Goal: Find specific page/section: Find specific page/section

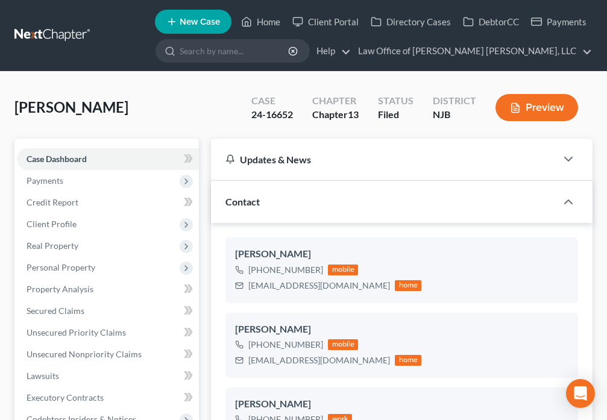
select select "10"
select select "6"
select select "0"
click at [265, 23] on link "Home" at bounding box center [260, 22] width 51 height 22
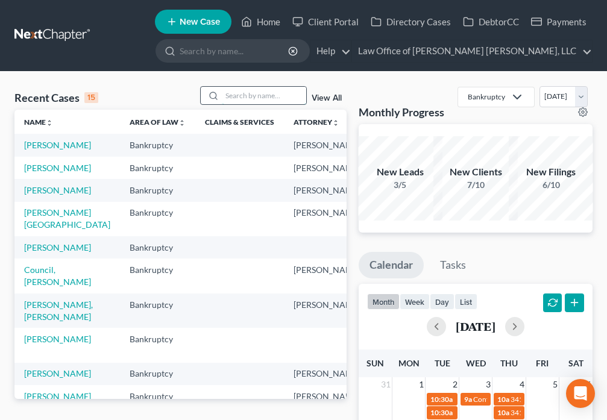
click at [244, 96] on input "search" at bounding box center [264, 95] width 84 height 17
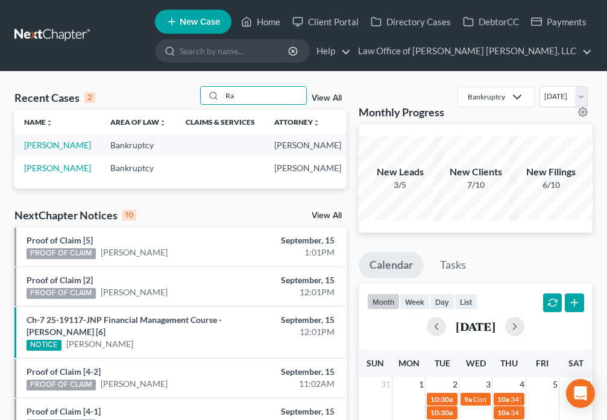
type input "R"
type input "[PERSON_NAME]"
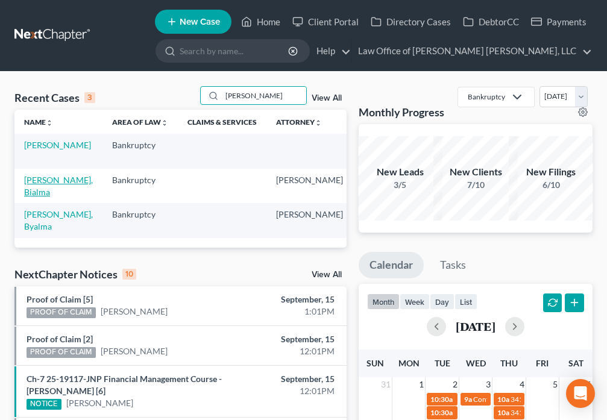
click at [34, 180] on link "[PERSON_NAME], Bialma" at bounding box center [58, 186] width 69 height 22
select select "6"
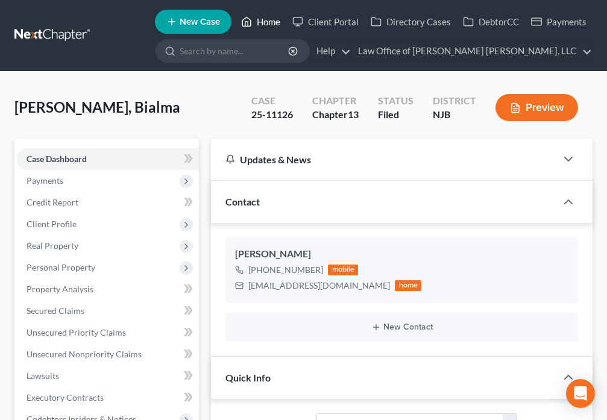
click at [255, 23] on link "Home" at bounding box center [260, 22] width 51 height 22
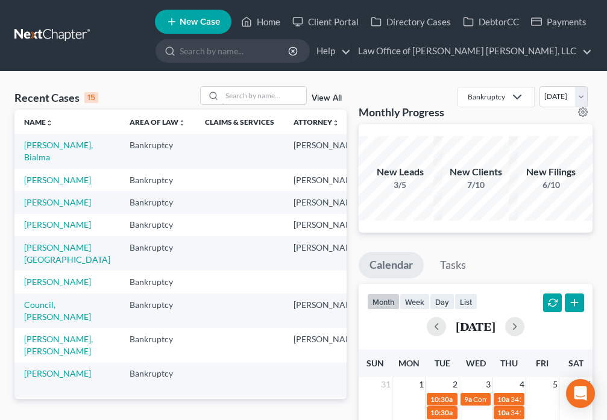
click at [249, 98] on input "search" at bounding box center [264, 95] width 84 height 17
type input "[PERSON_NAME]"
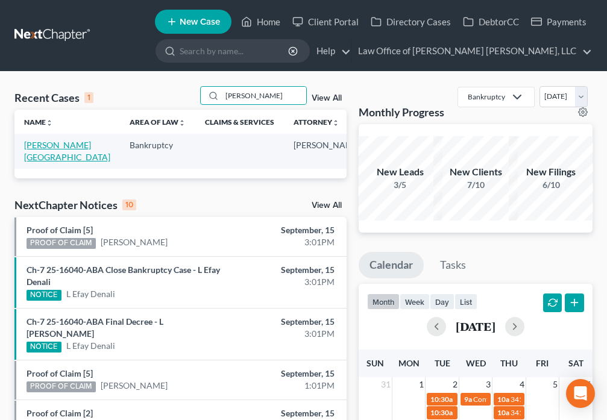
click at [38, 149] on link "[PERSON_NAME][GEOGRAPHIC_DATA]" at bounding box center [67, 151] width 86 height 22
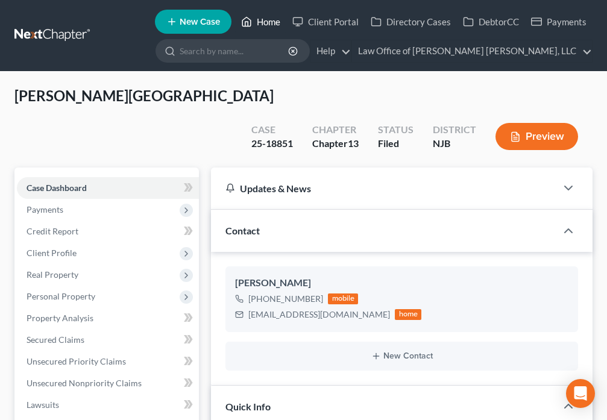
click at [258, 26] on link "Home" at bounding box center [260, 22] width 51 height 22
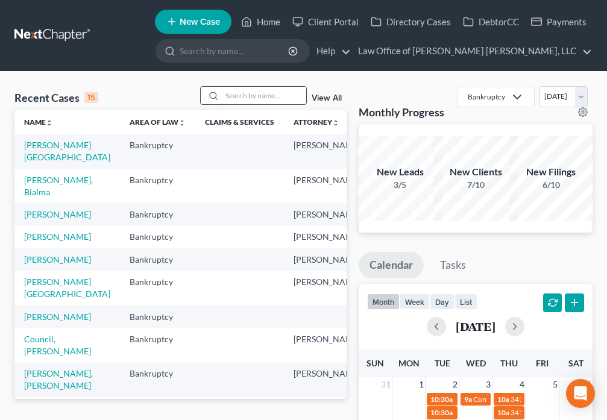
click at [257, 98] on input "search" at bounding box center [264, 95] width 84 height 17
type input "[PERSON_NAME]"
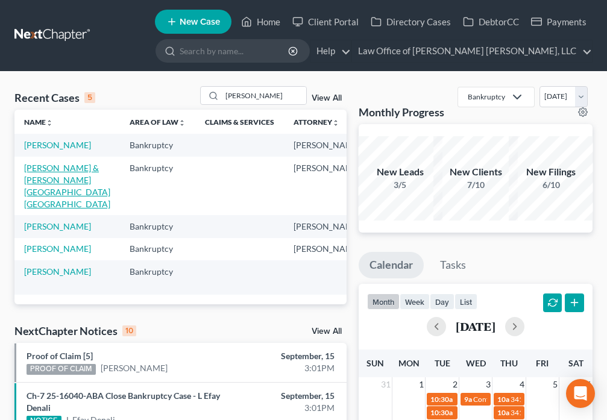
click at [47, 181] on link "[PERSON_NAME] & [PERSON_NAME][GEOGRAPHIC_DATA][GEOGRAPHIC_DATA]" at bounding box center [67, 186] width 86 height 46
select select "6"
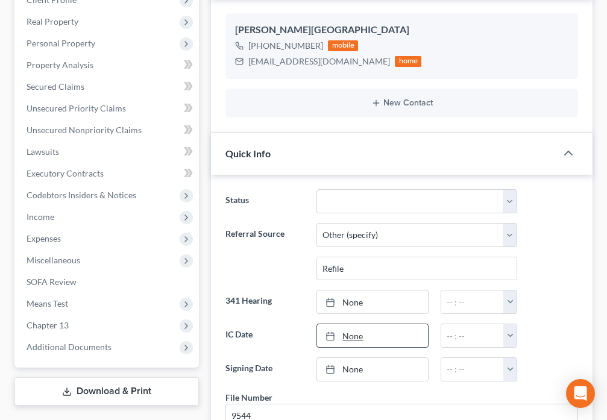
scroll to position [141, 0]
